Goal: Navigation & Orientation: Find specific page/section

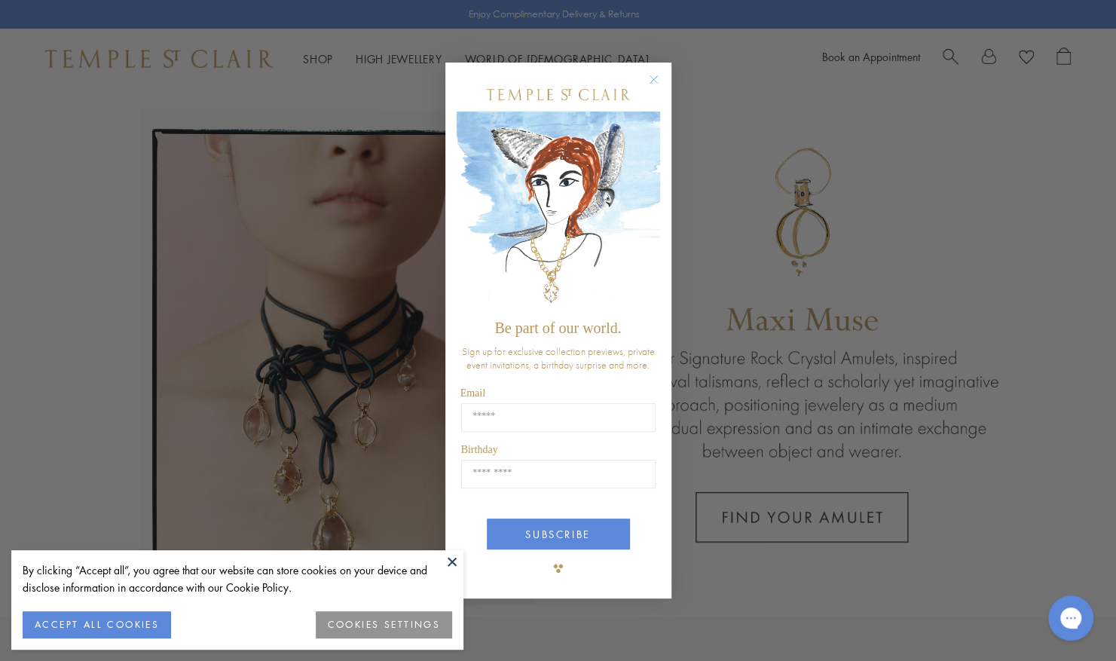
click at [653, 75] on circle "Close dialog" at bounding box center [653, 79] width 18 height 18
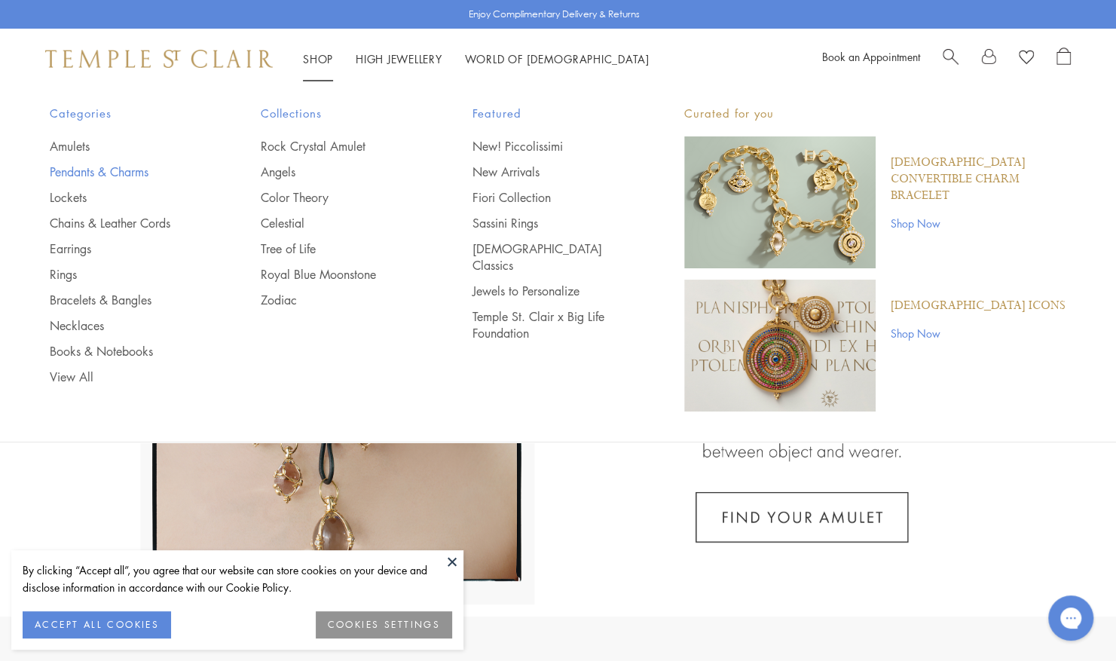
click at [128, 169] on link "Pendants & Charms" at bounding box center [126, 172] width 152 height 17
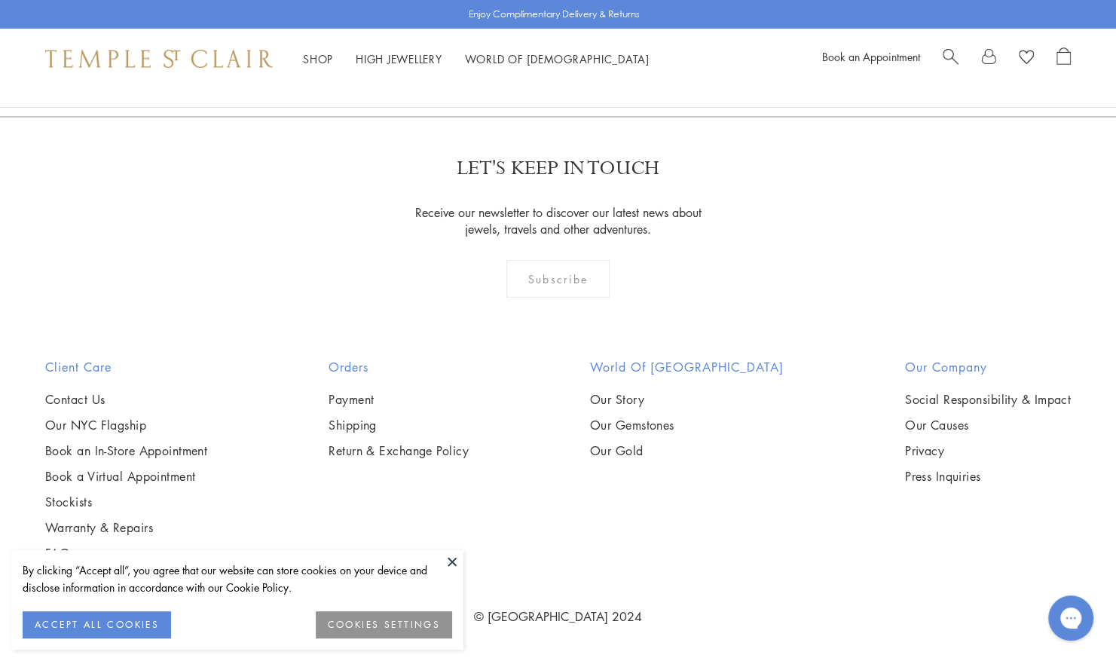
scroll to position [9864, 0]
click at [534, 56] on link "2" at bounding box center [535, 34] width 50 height 41
click at [653, 57] on link at bounding box center [655, 35] width 47 height 41
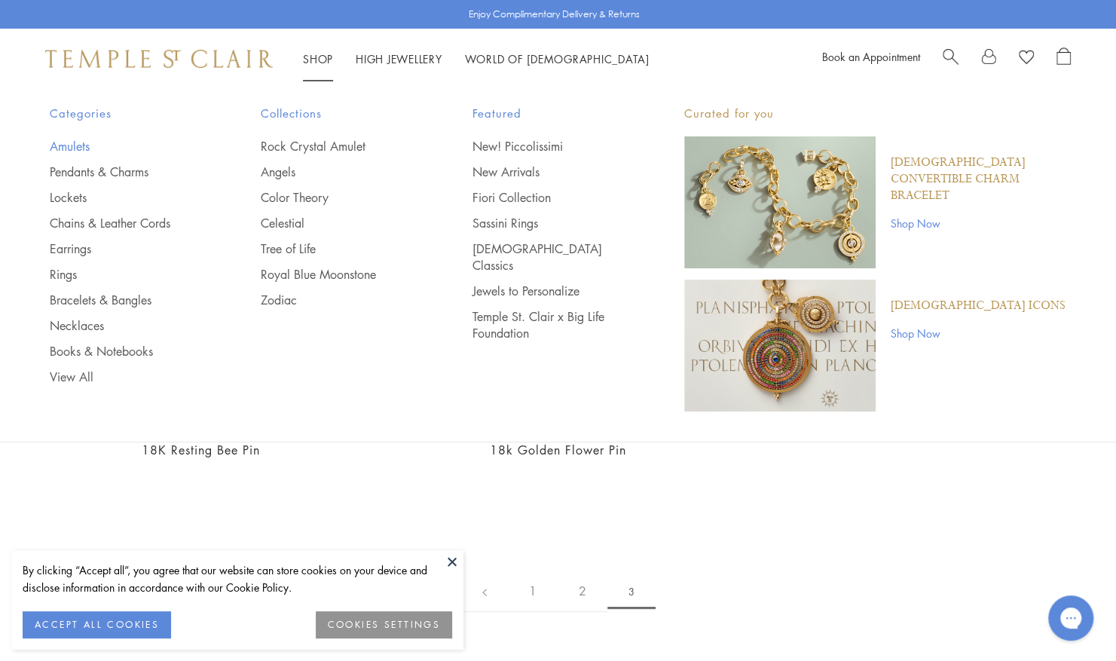
click at [78, 143] on link "Amulets" at bounding box center [126, 146] width 152 height 17
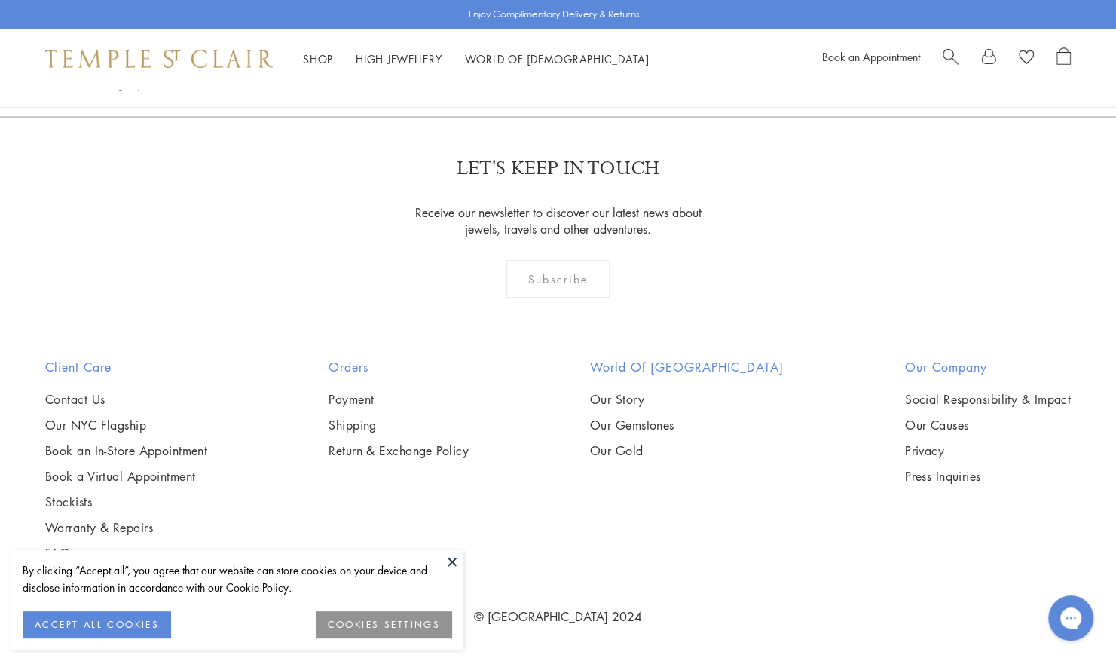
scroll to position [9495, 0]
click at [448, 556] on button at bounding box center [452, 561] width 23 height 23
